Goal: Task Accomplishment & Management: Use online tool/utility

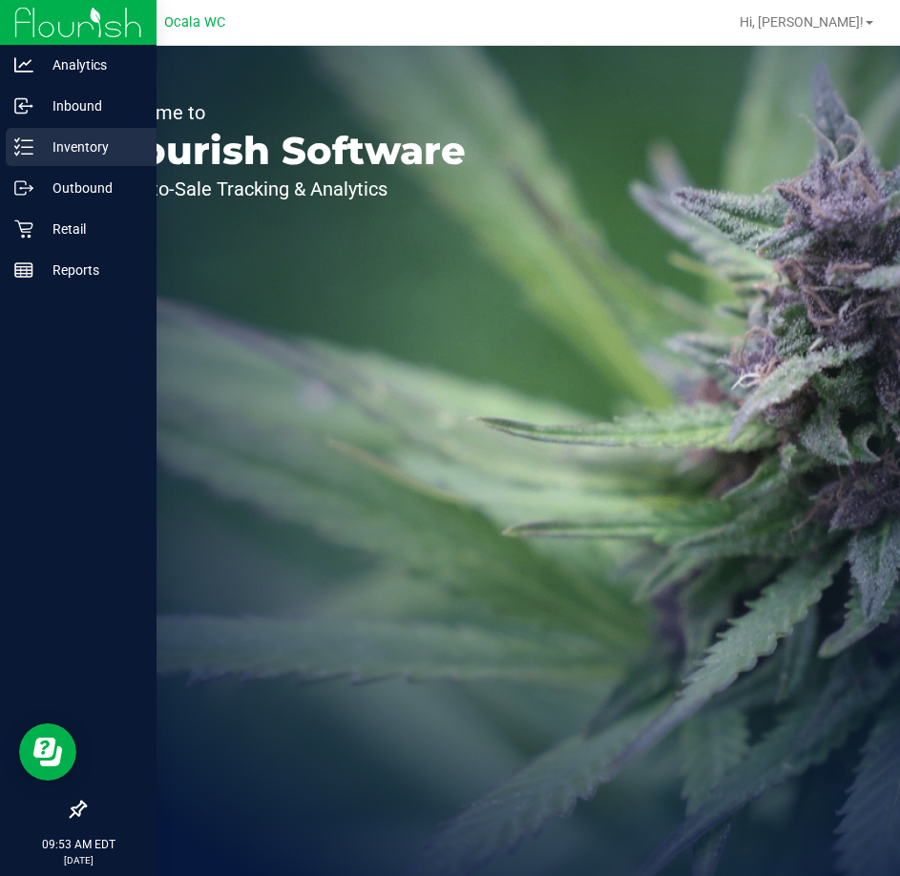
click at [112, 154] on p "Inventory" at bounding box center [90, 146] width 114 height 23
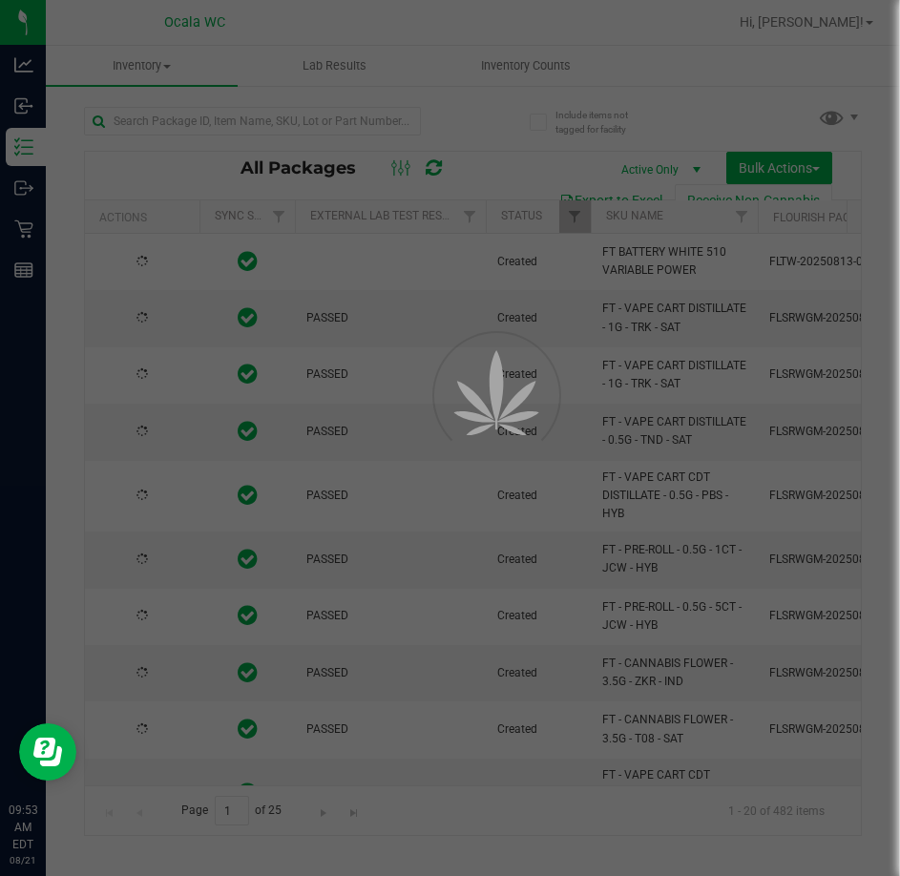
click at [274, 122] on div at bounding box center [450, 438] width 900 height 876
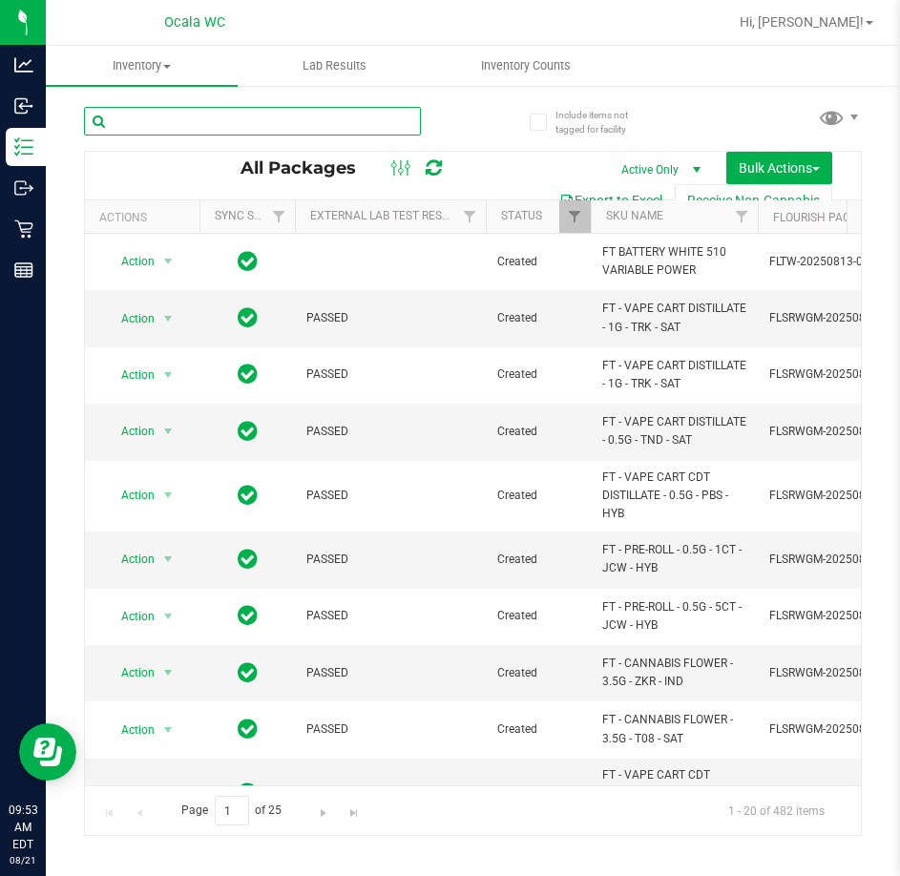
click at [274, 122] on input "text" at bounding box center [252, 121] width 337 height 29
type input "live rosin"
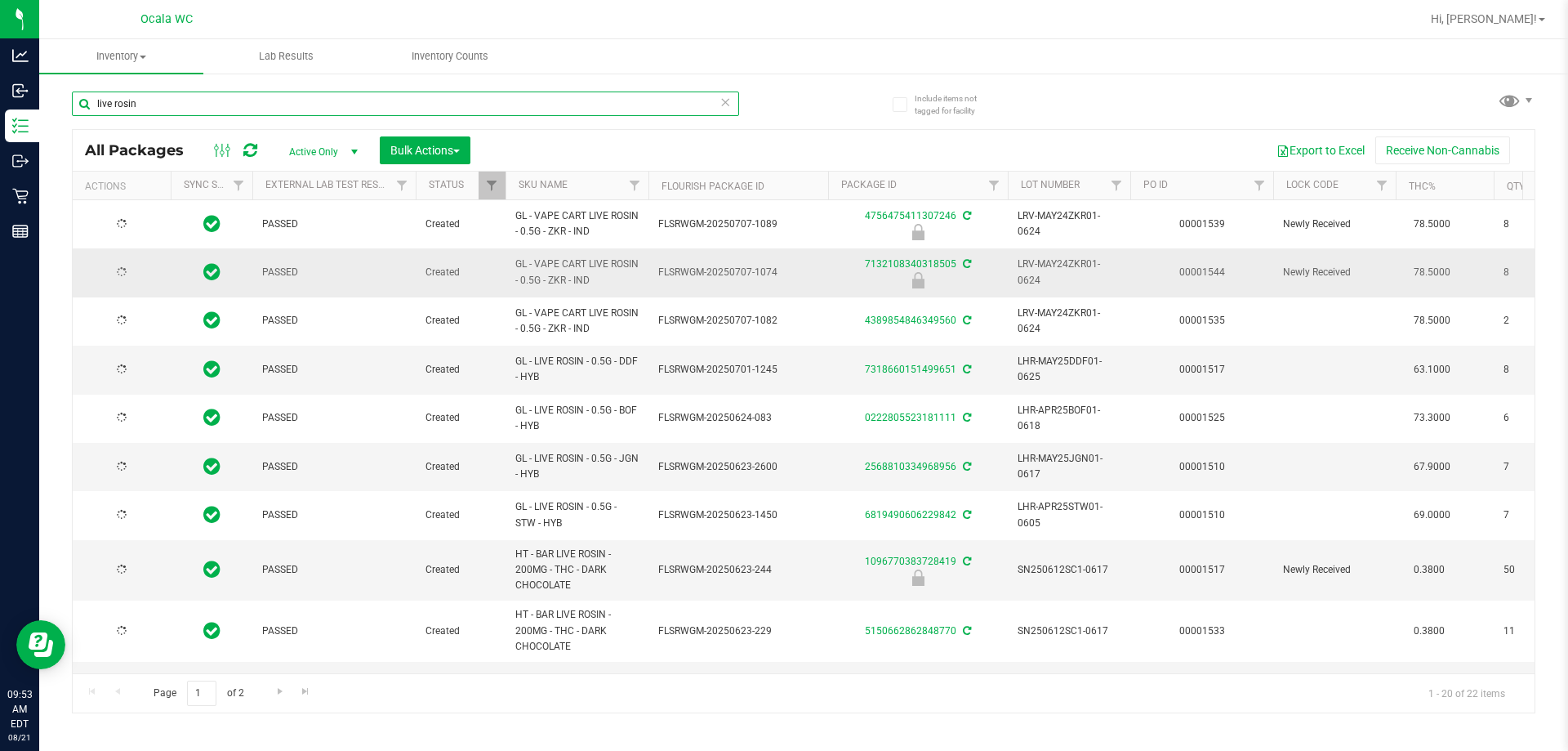
type input "[DATE]"
type input "live rosin"
click at [122, 269] on span "Action" at bounding box center [111, 272] width 45 height 23
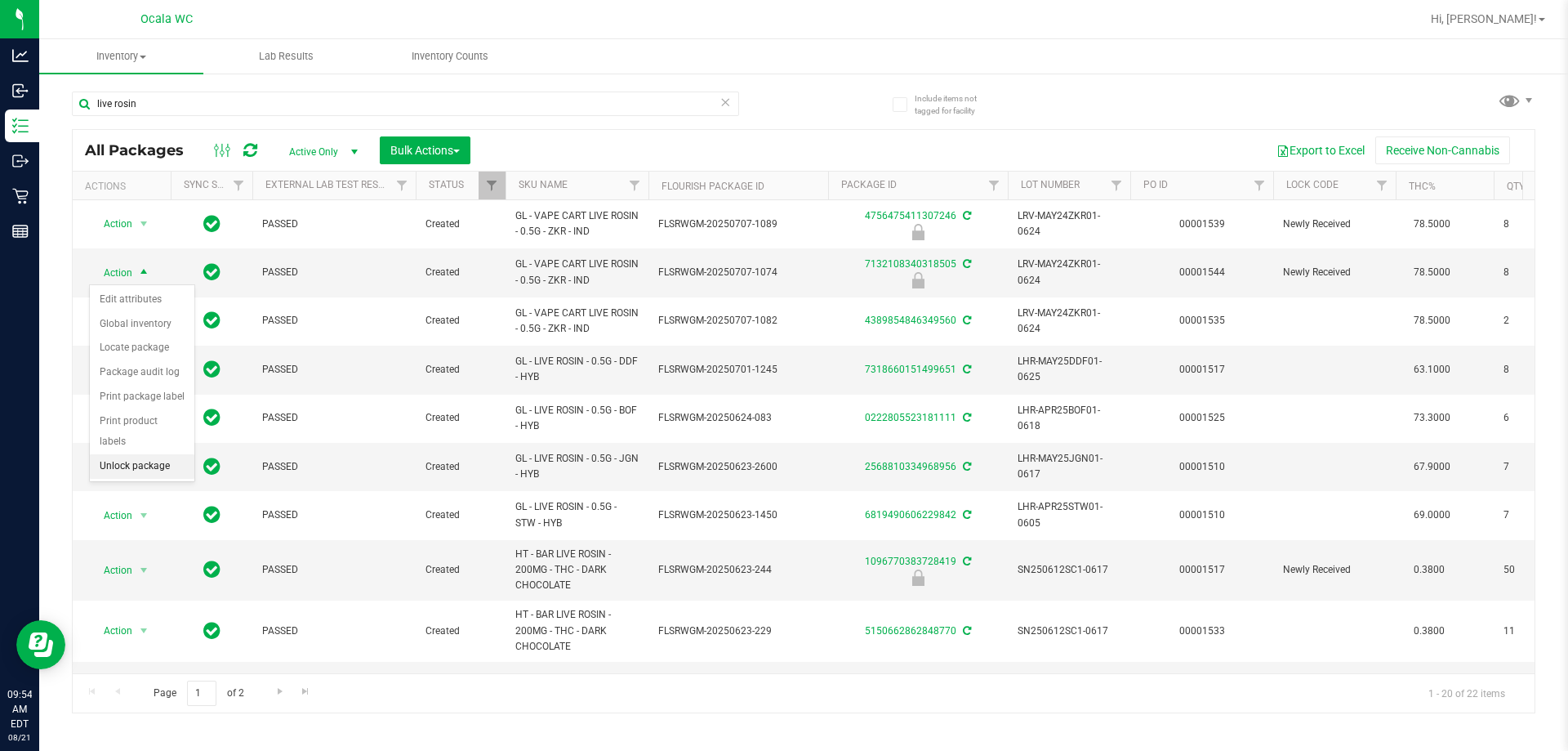
click at [171, 455] on li "Unlock package" at bounding box center [142, 467] width 104 height 25
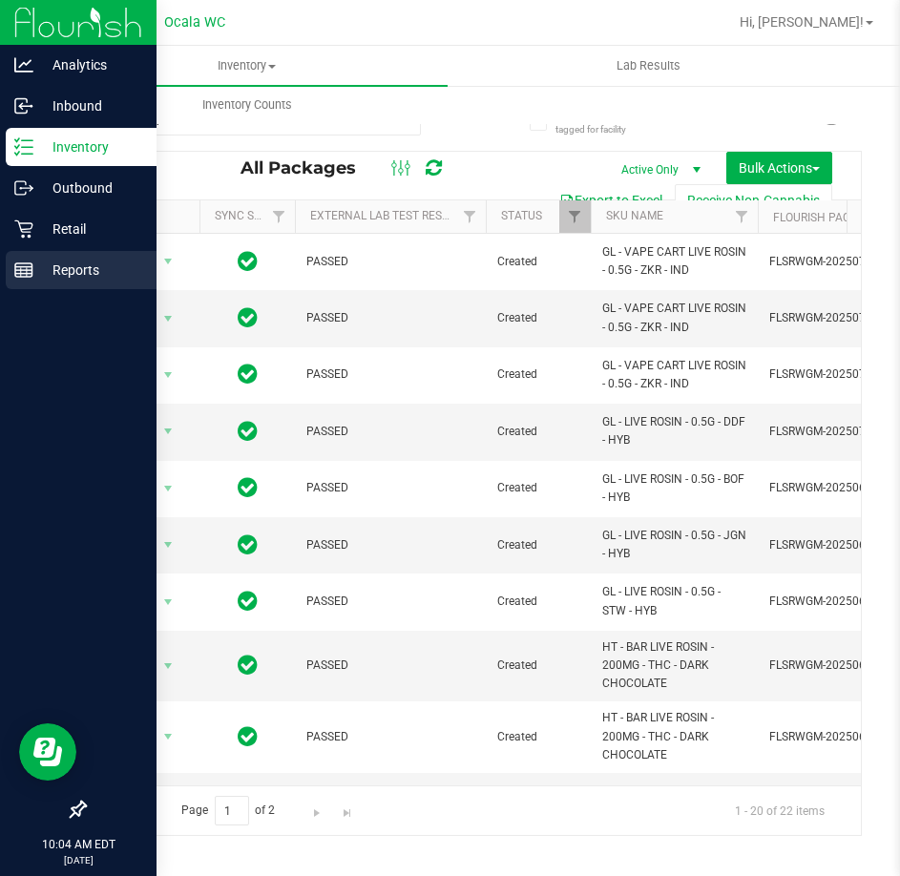
click at [45, 255] on div "Reports" at bounding box center [81, 270] width 151 height 38
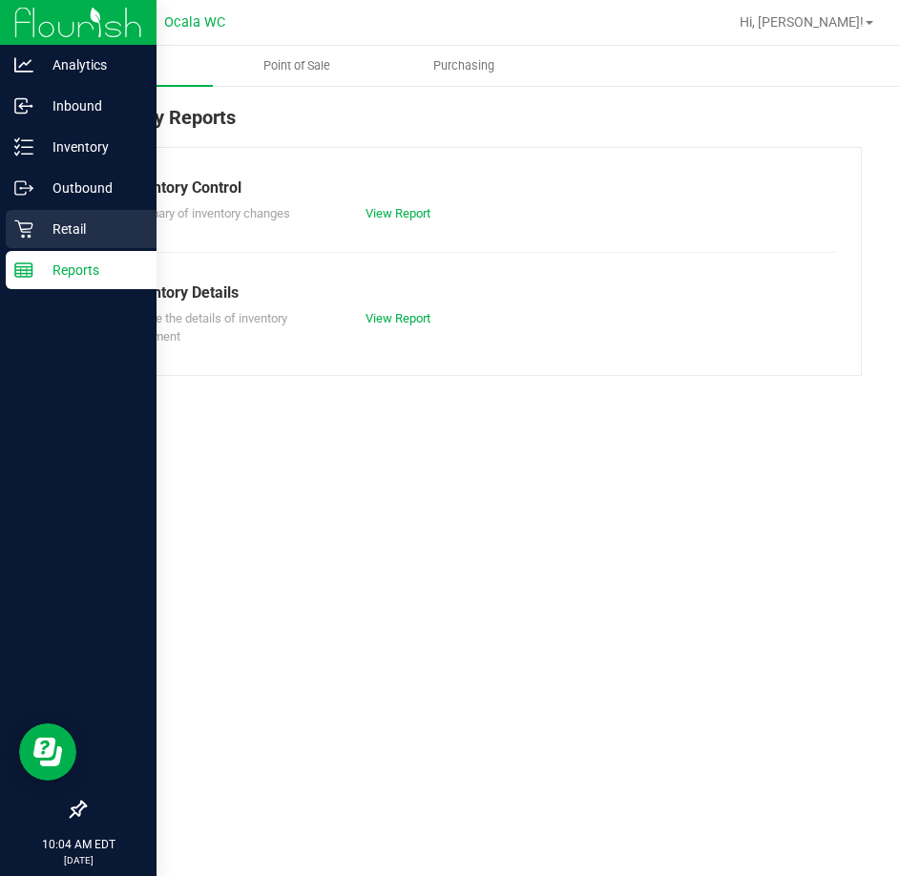
click at [63, 243] on div "Retail" at bounding box center [81, 229] width 151 height 38
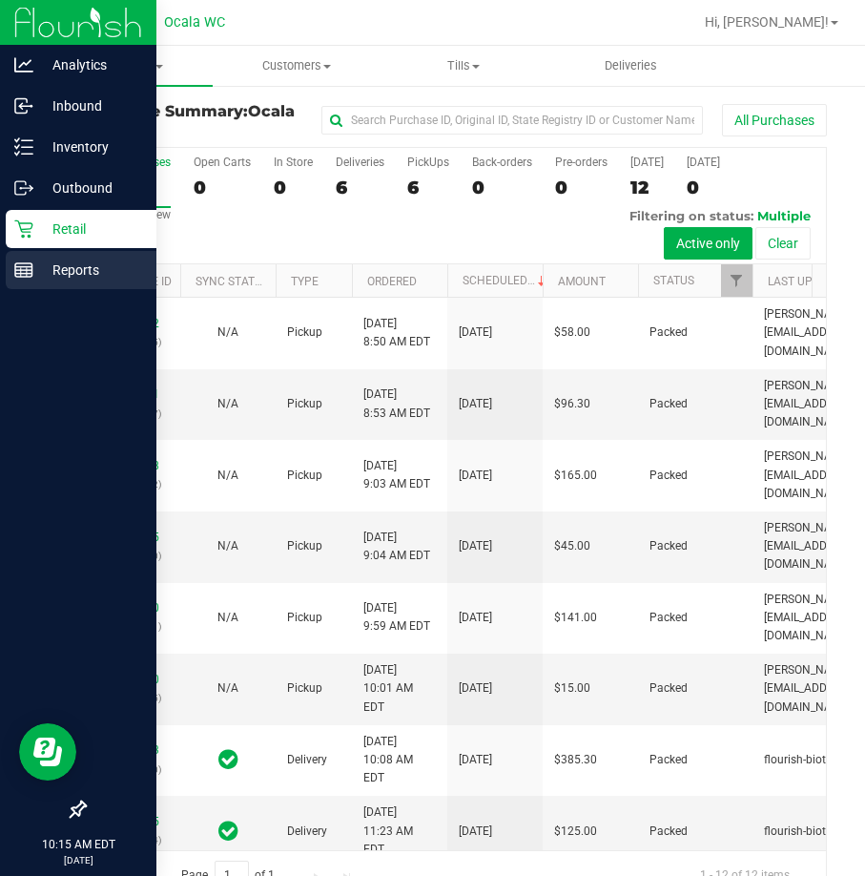
click at [62, 283] on div "Reports" at bounding box center [81, 270] width 151 height 38
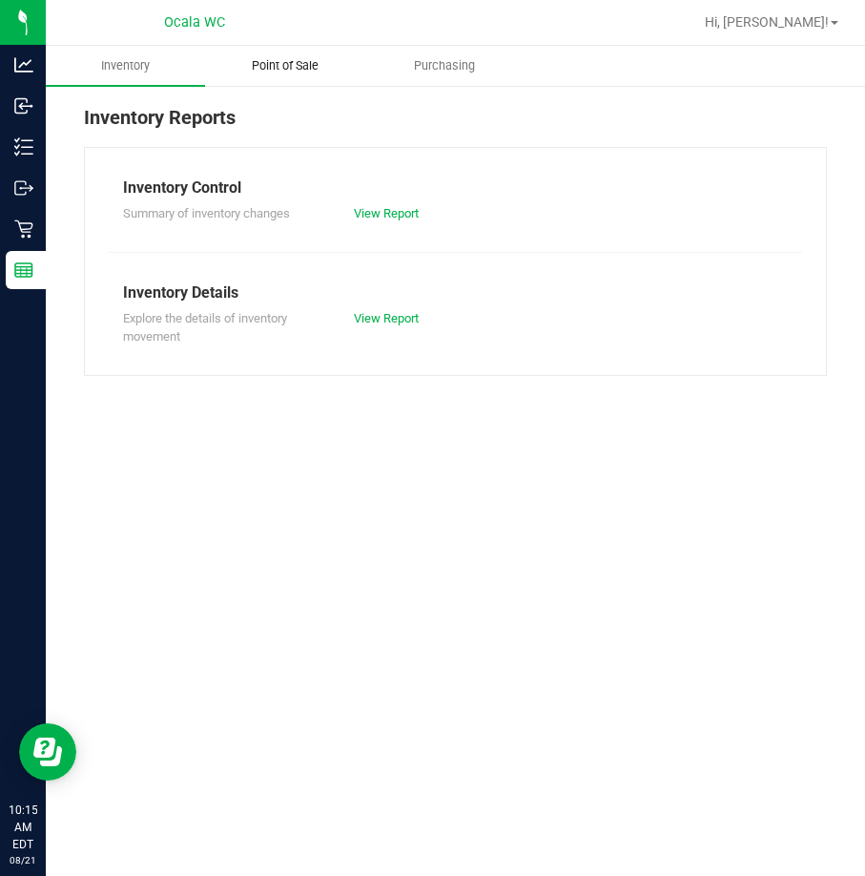
click at [301, 64] on span "Point of Sale" at bounding box center [285, 65] width 118 height 17
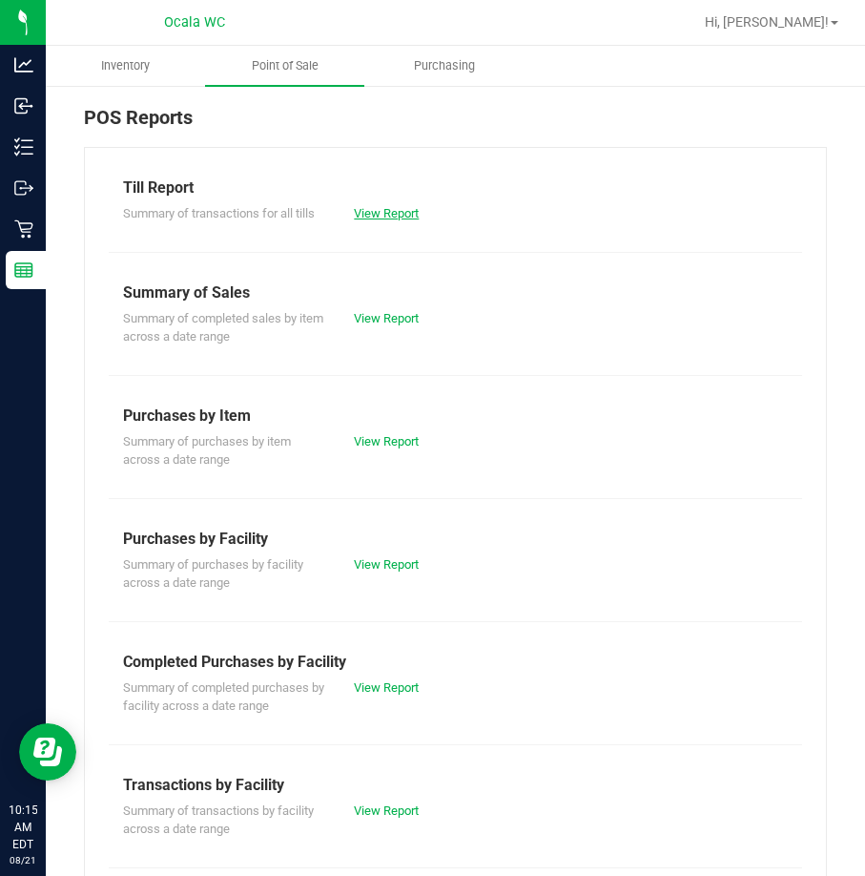
click at [385, 211] on link "View Report" at bounding box center [386, 213] width 65 height 14
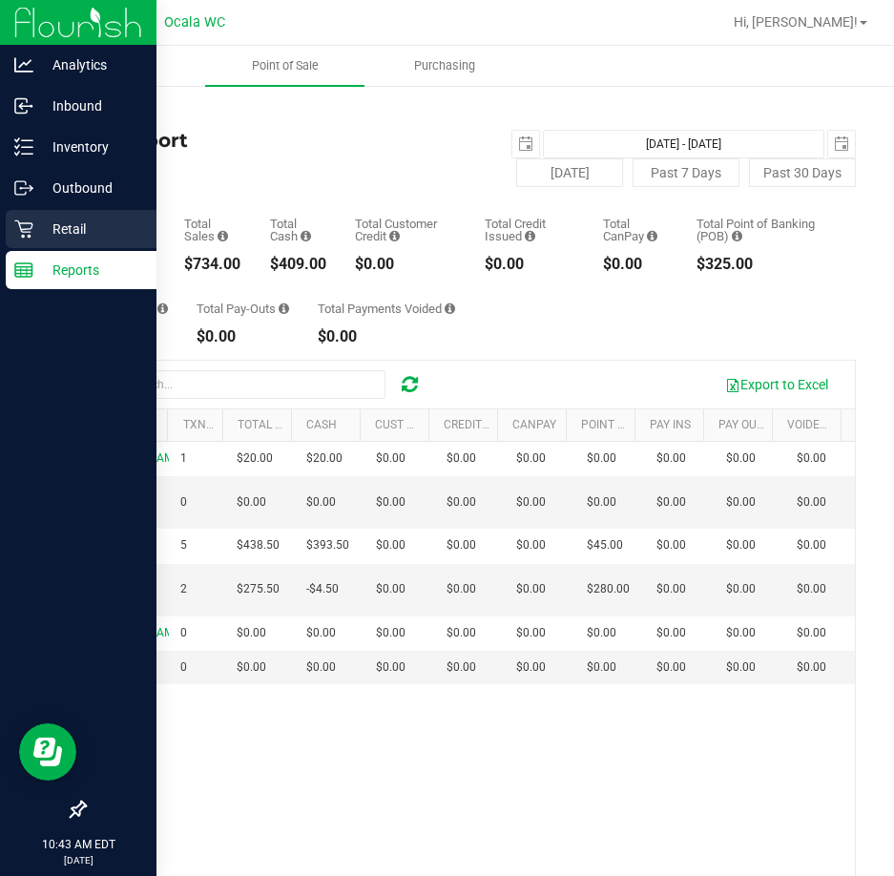
click at [52, 228] on p "Retail" at bounding box center [90, 229] width 114 height 23
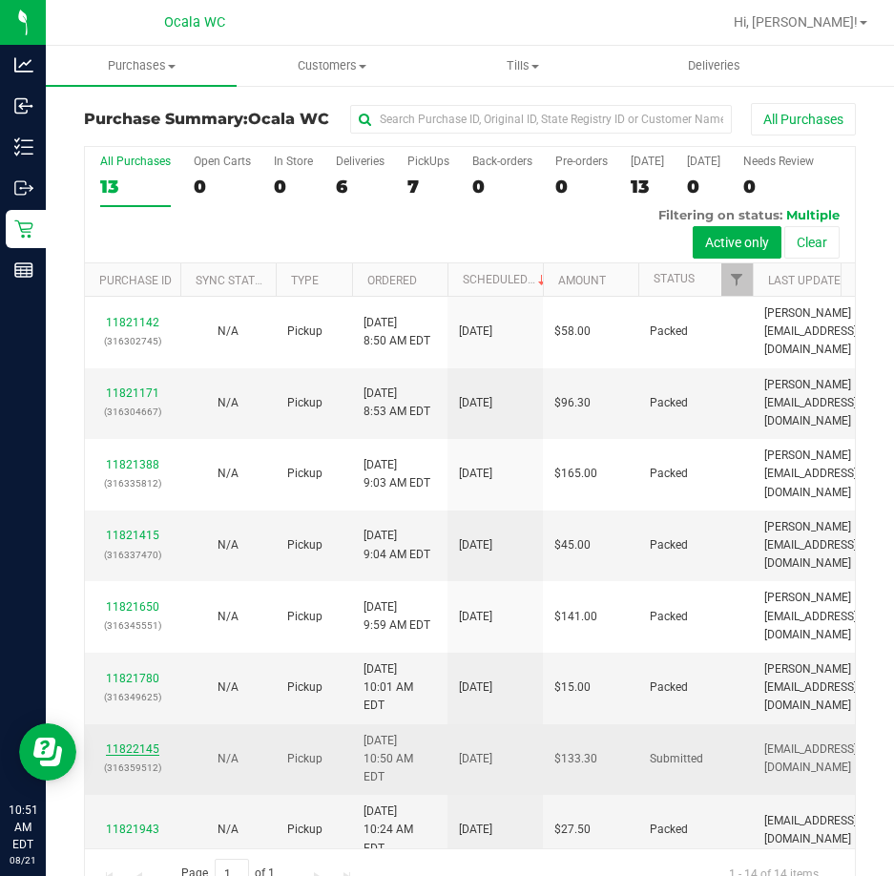
click at [146, 742] on link "11822145" at bounding box center [132, 748] width 53 height 13
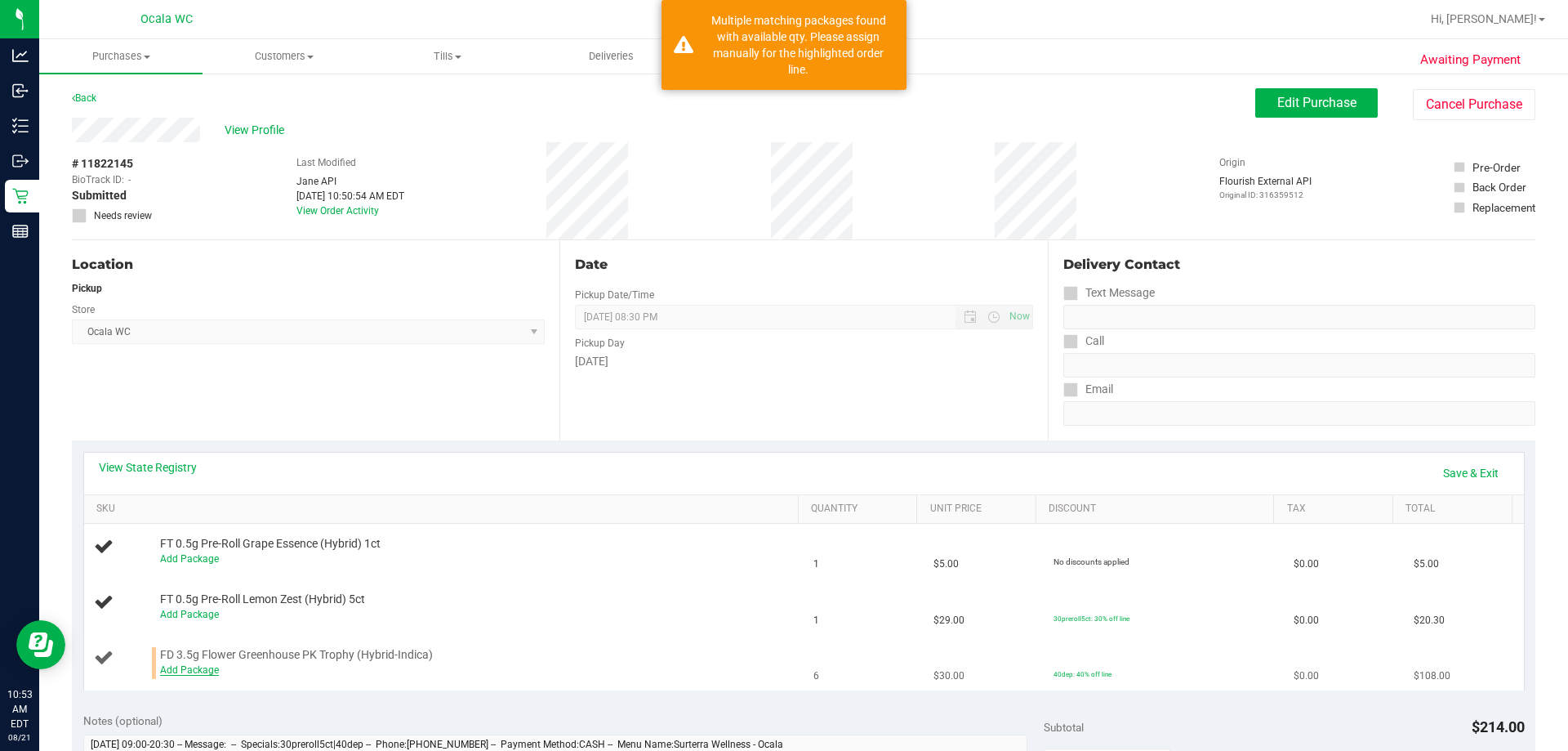
click at [207, 668] on link "Add Package" at bounding box center [189, 670] width 59 height 11
click at [303, 671] on span "Select Package" at bounding box center [324, 674] width 328 height 23
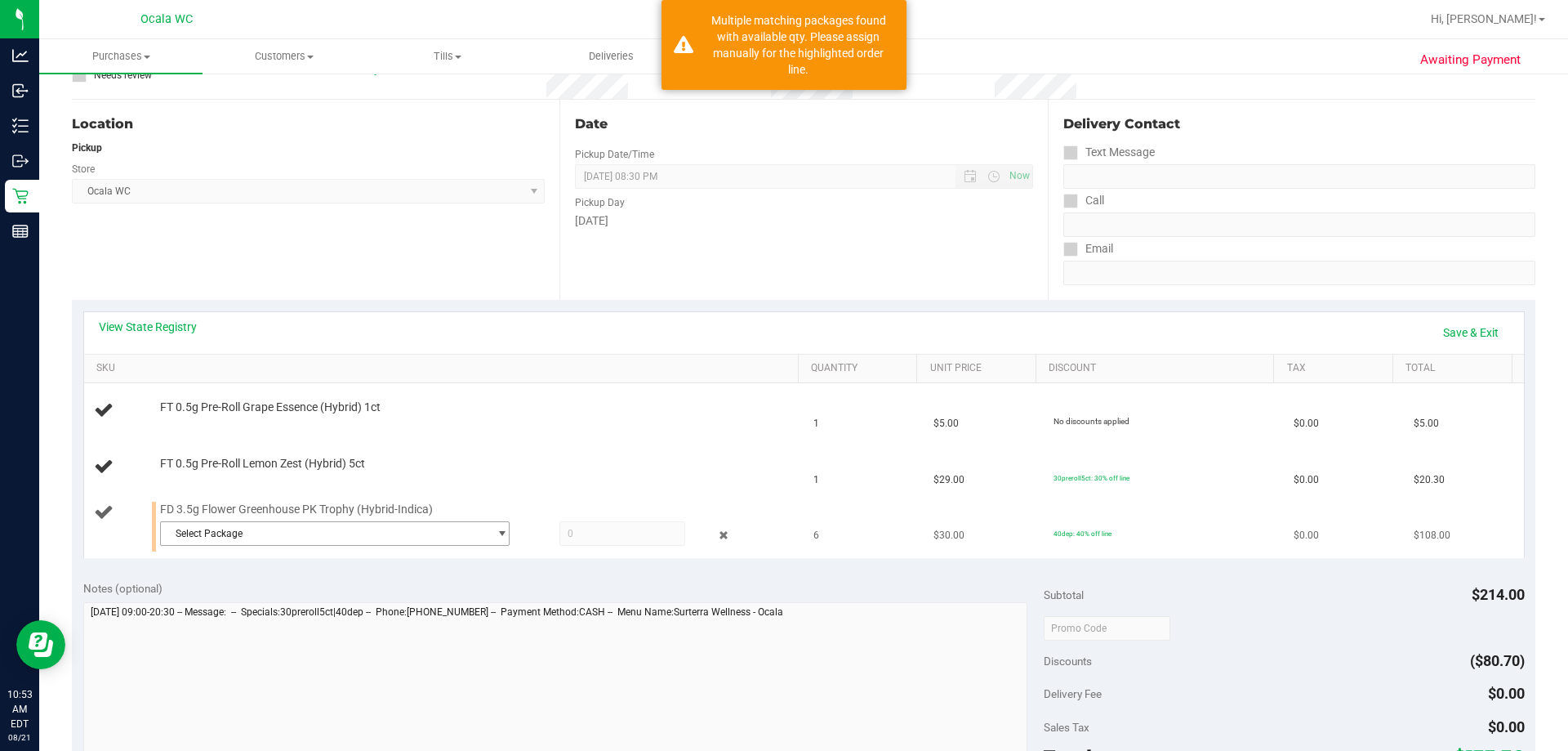
scroll to position [152, 0]
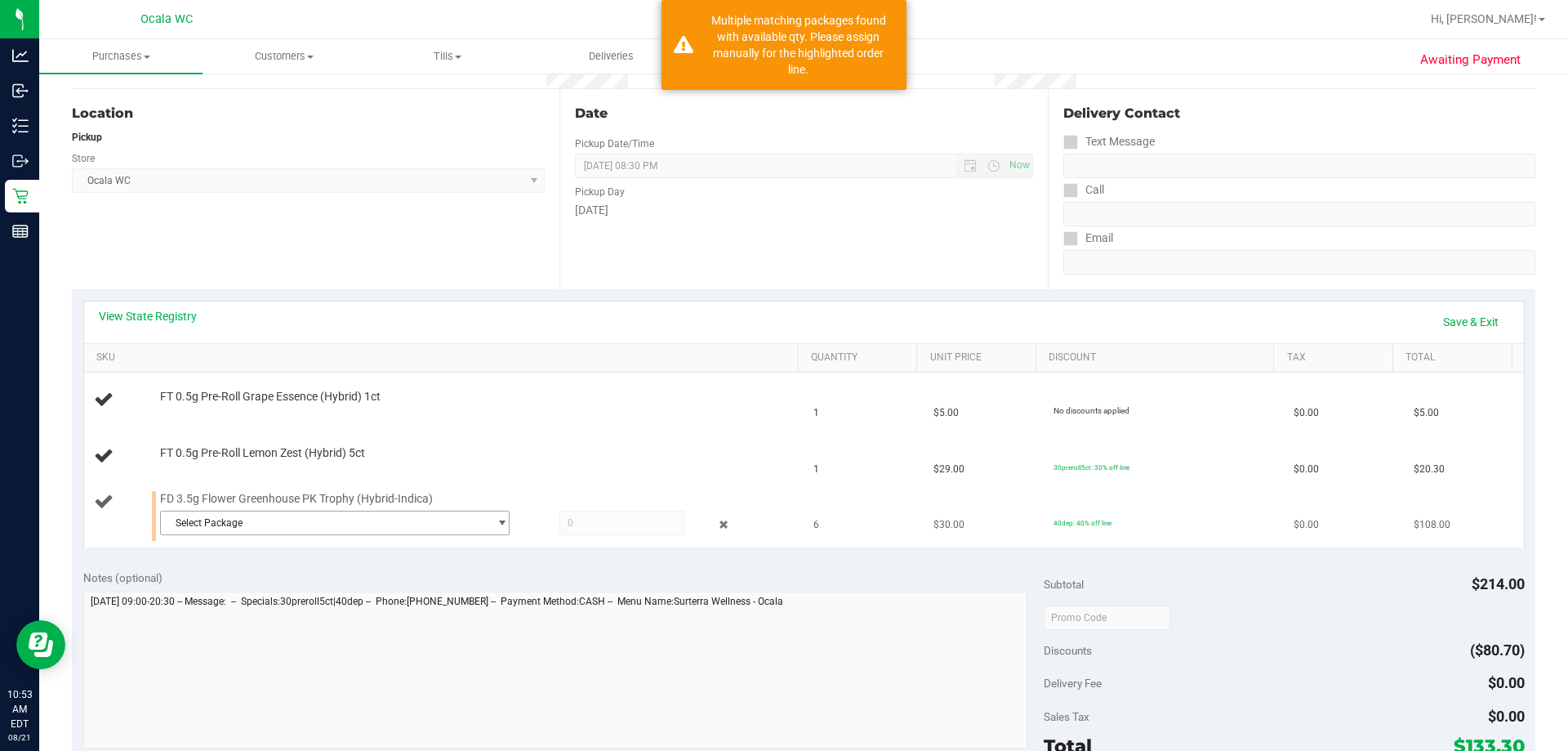
click at [496, 521] on span "select" at bounding box center [502, 522] width 12 height 13
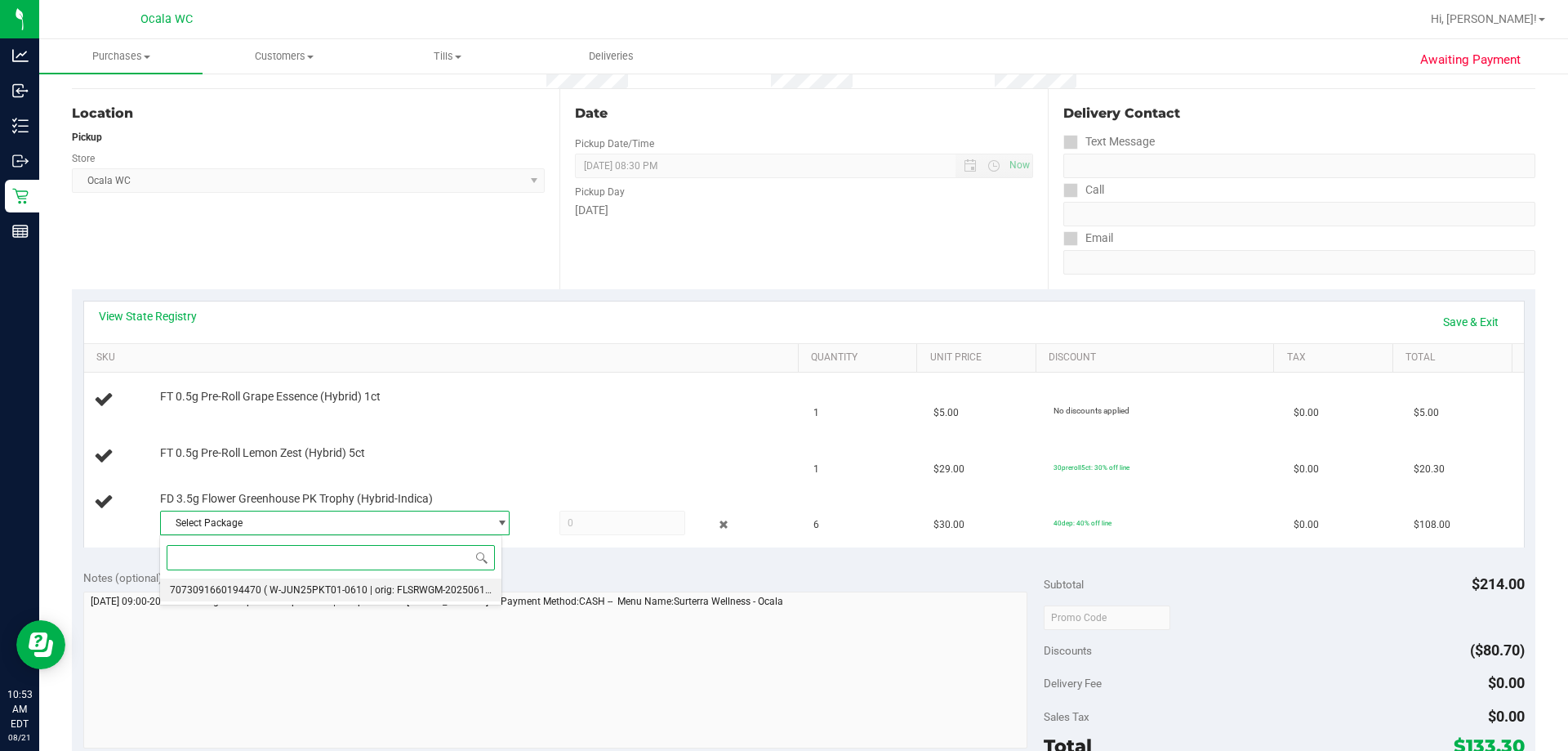
click at [371, 588] on span "( W-JUN25PKT01-0610 | orig: FLSRWGM-20250617-1739 )" at bounding box center [393, 589] width 258 height 11
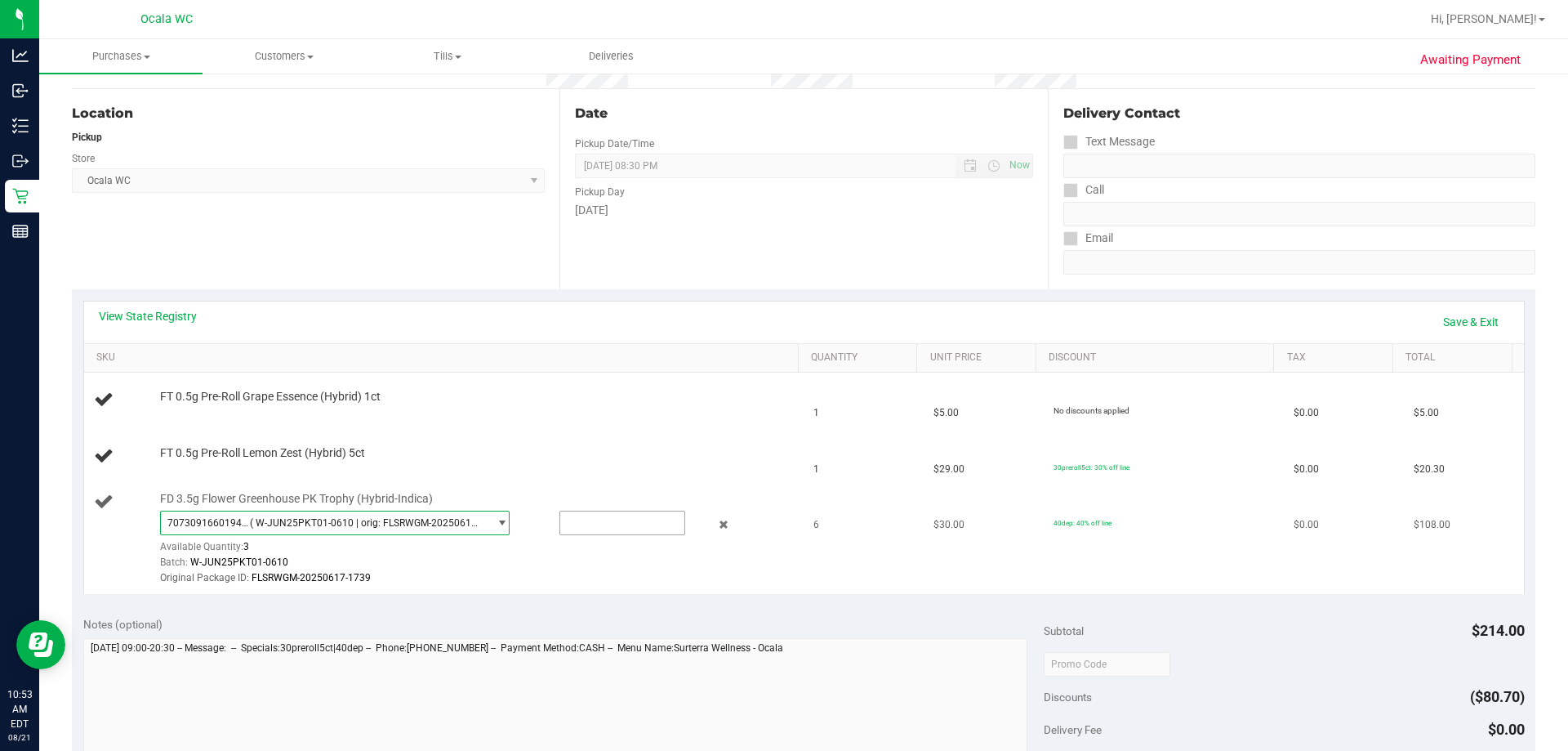
click at [569, 521] on input "text" at bounding box center [622, 522] width 124 height 23
type input "3"
type input "3.0000"
